Goal: Task Accomplishment & Management: Use online tool/utility

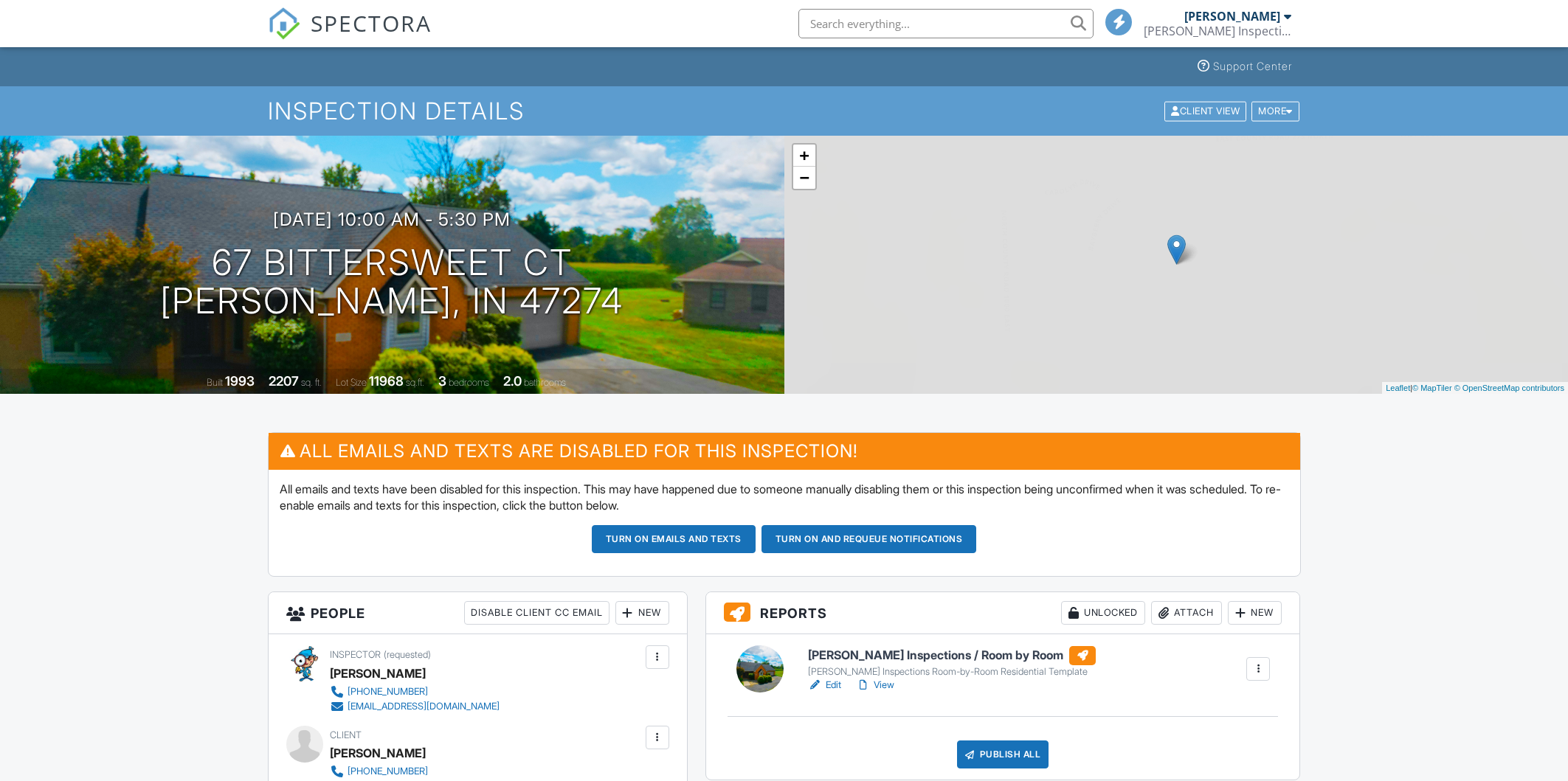
drag, startPoint x: 0, startPoint y: 0, endPoint x: 879, endPoint y: 499, distance: 1010.8
click at [879, 678] on link "View" at bounding box center [875, 685] width 38 height 15
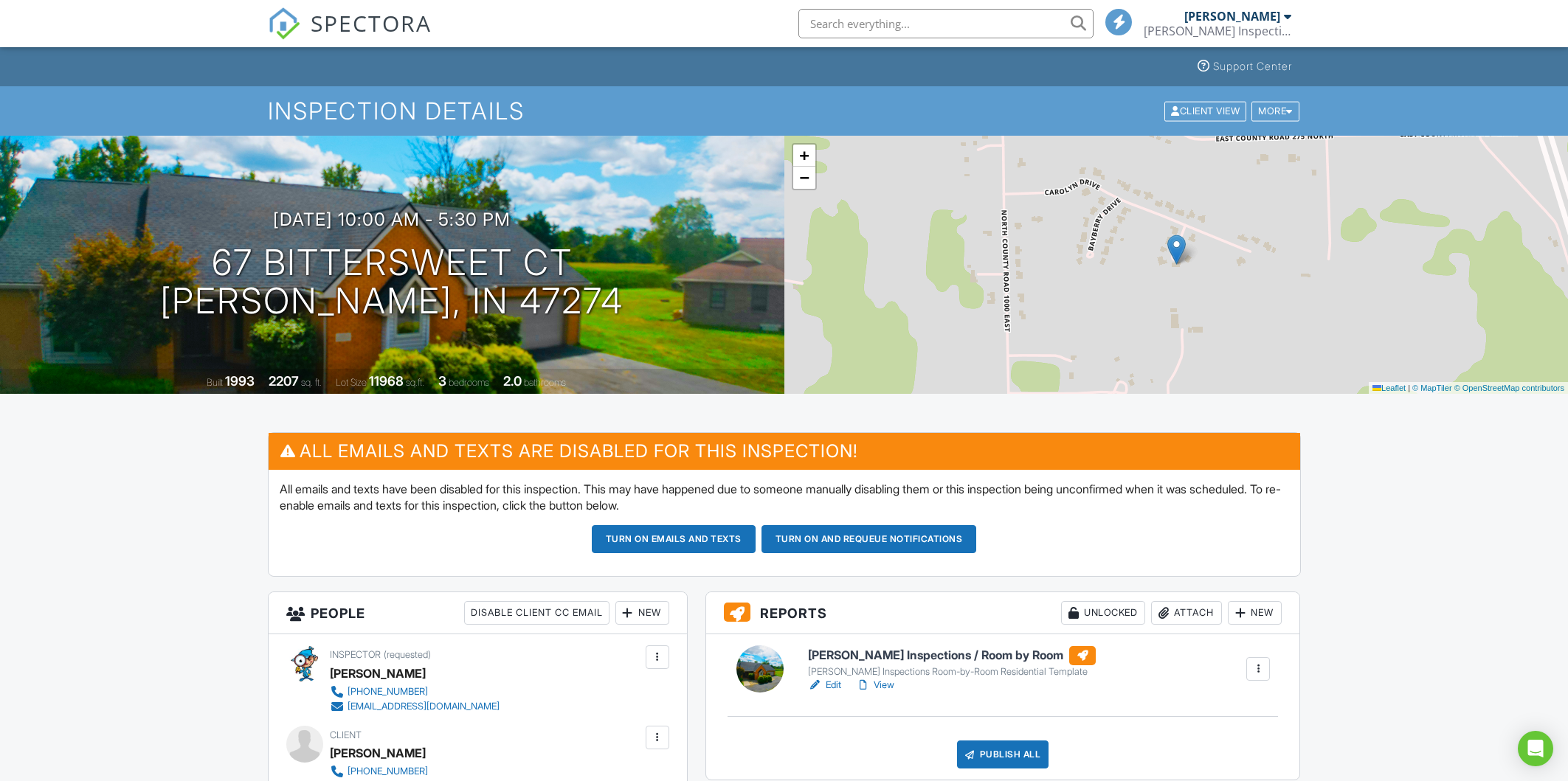
click at [884, 685] on link "View" at bounding box center [875, 685] width 38 height 15
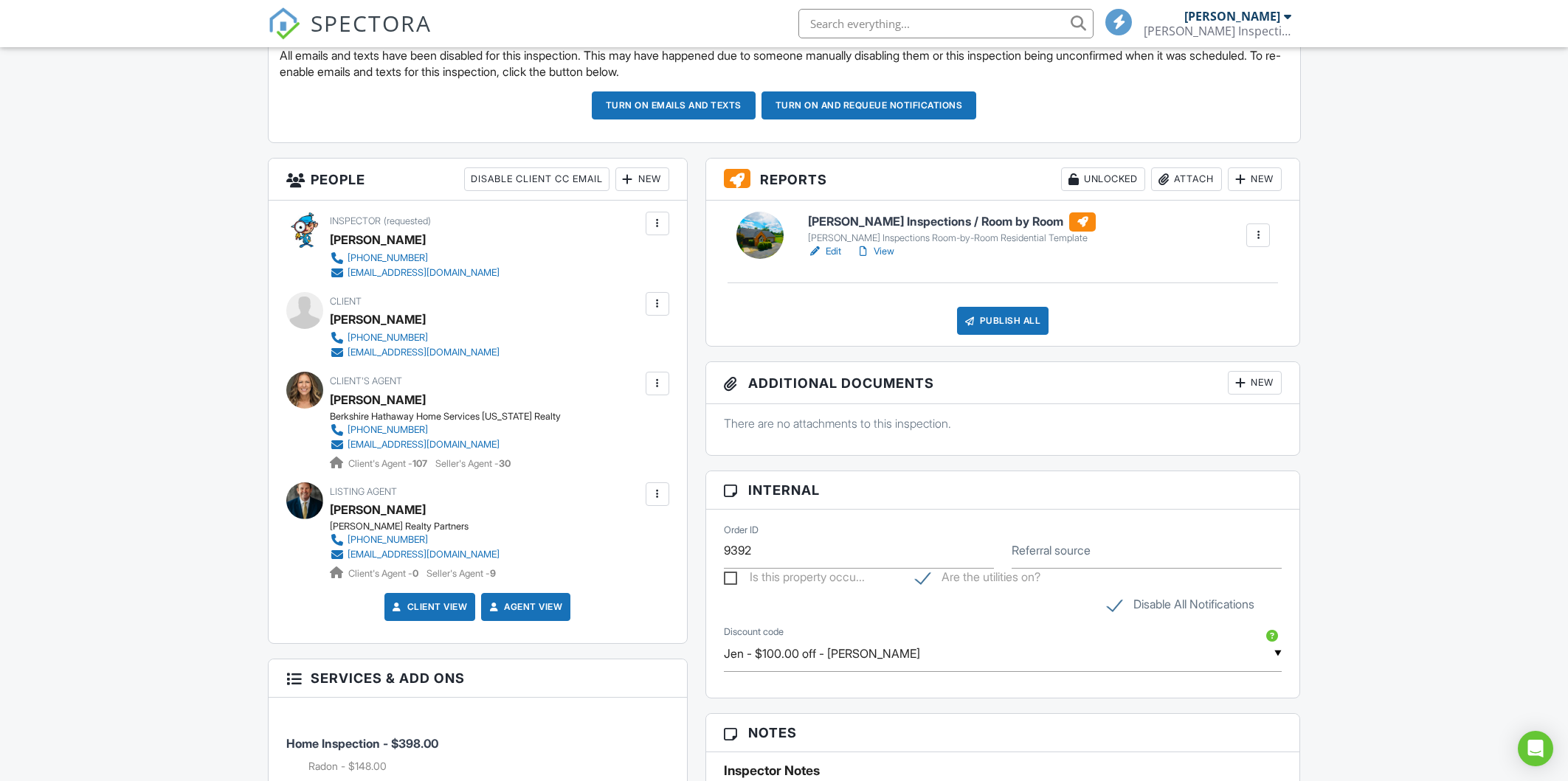
scroll to position [461, 0]
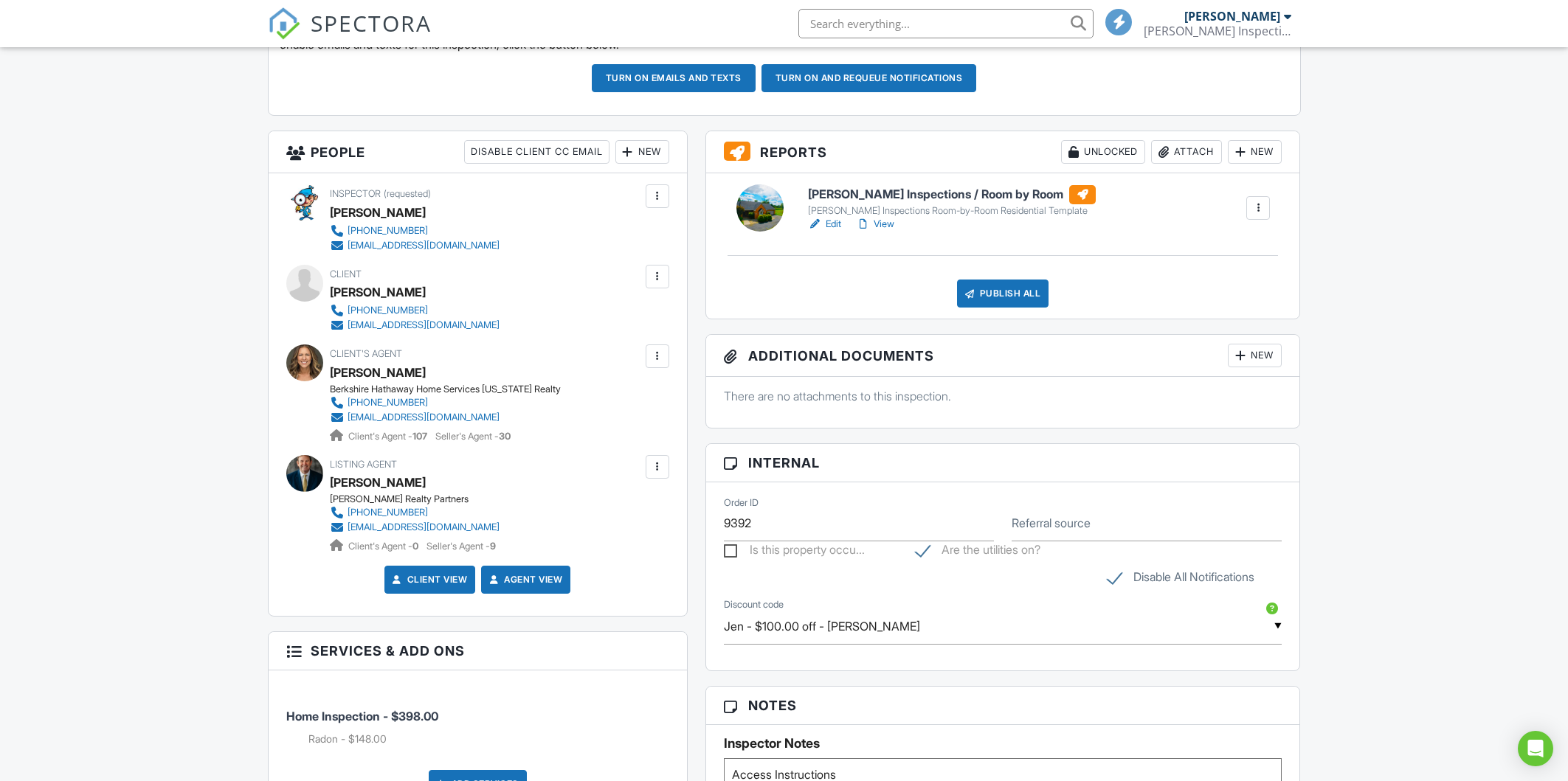
click at [874, 225] on link "View" at bounding box center [875, 224] width 38 height 15
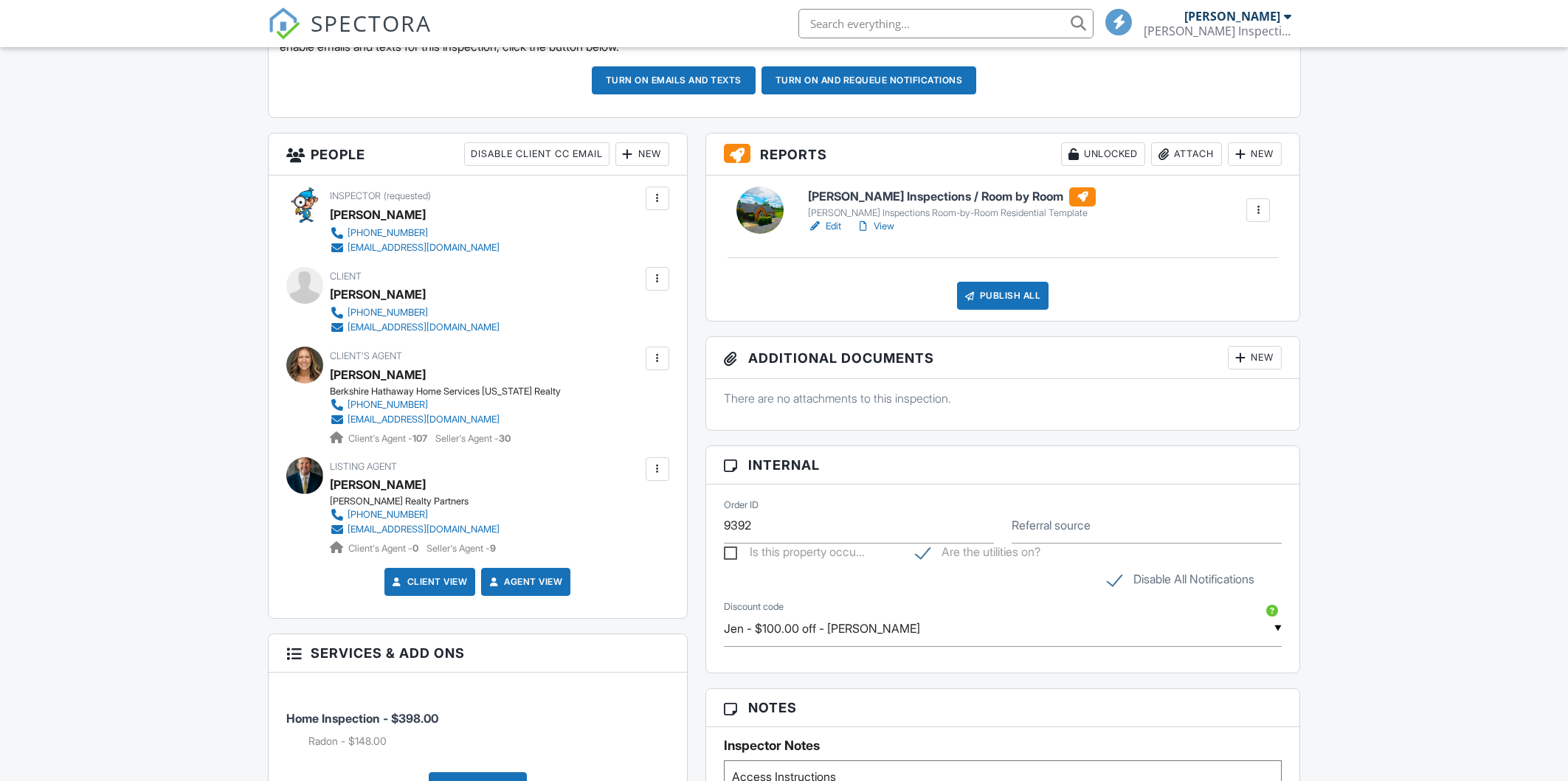
click at [882, 224] on link "View" at bounding box center [875, 227] width 38 height 15
